Goal: Check status

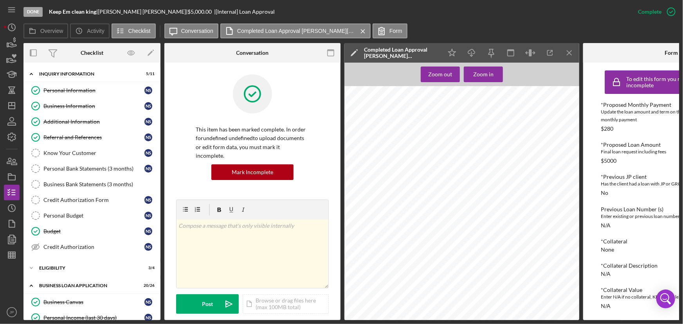
scroll to position [178, 0]
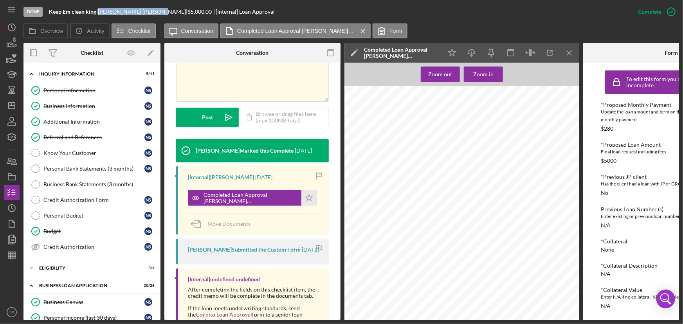
drag, startPoint x: 139, startPoint y: 11, endPoint x: 104, endPoint y: 11, distance: 34.9
click at [104, 11] on div "[PERSON_NAME] |" at bounding box center [143, 12] width 90 height 6
copy div "[PERSON_NAME]"
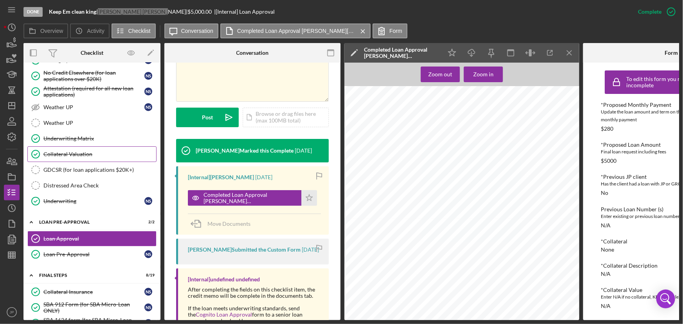
scroll to position [386, 0]
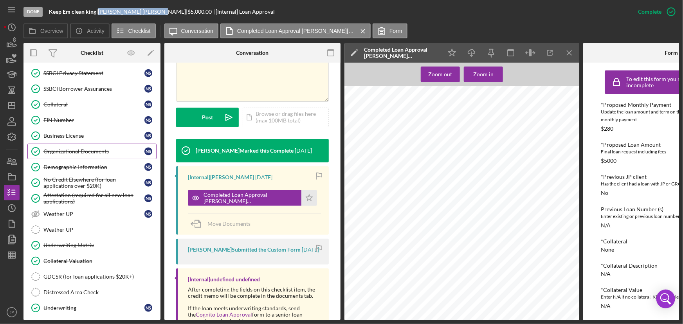
drag, startPoint x: 81, startPoint y: 144, endPoint x: 96, endPoint y: 143, distance: 14.9
click at [81, 144] on link "Organizational Documents Organizational Documents N S" at bounding box center [91, 152] width 129 height 16
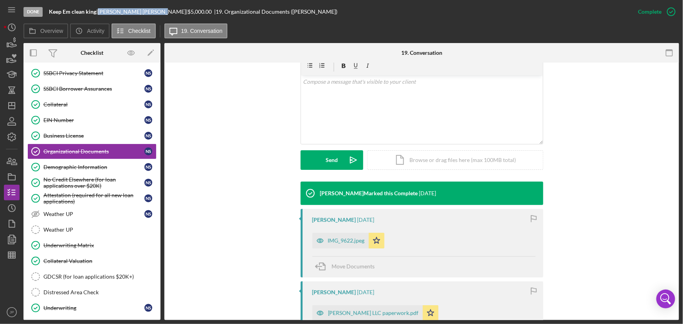
scroll to position [213, 0]
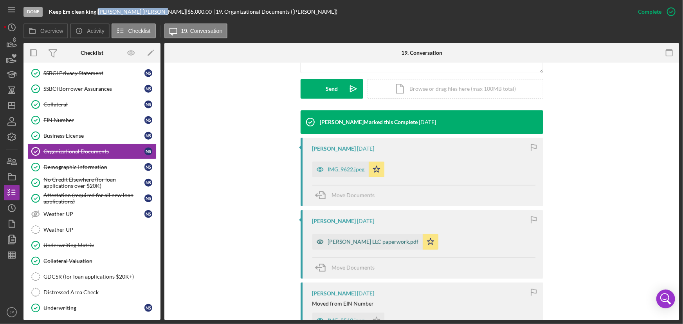
click at [364, 243] on div "[PERSON_NAME] LLC paperwork.pdf" at bounding box center [373, 242] width 91 height 6
